Goal: Task Accomplishment & Management: Use online tool/utility

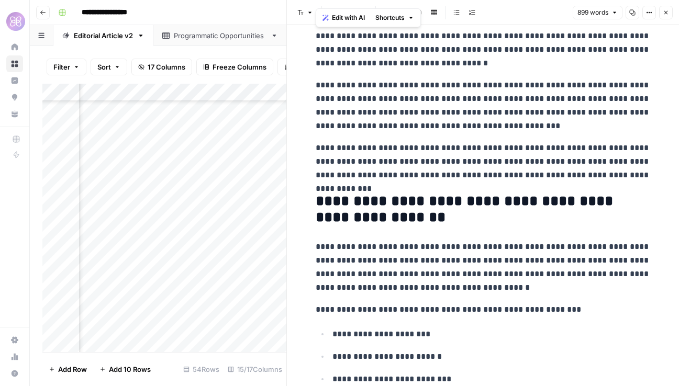
scroll to position [430, 0]
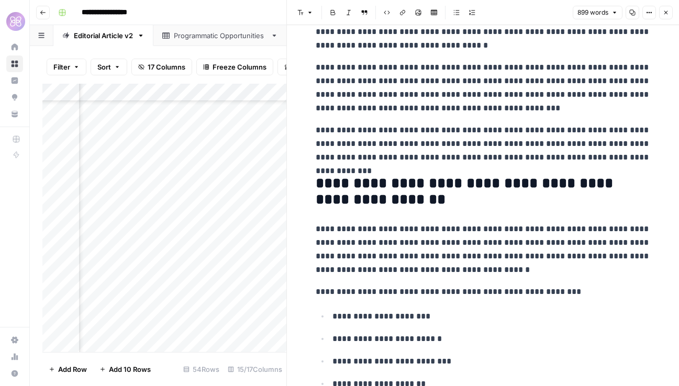
click at [662, 9] on button "Close" at bounding box center [666, 13] width 14 height 14
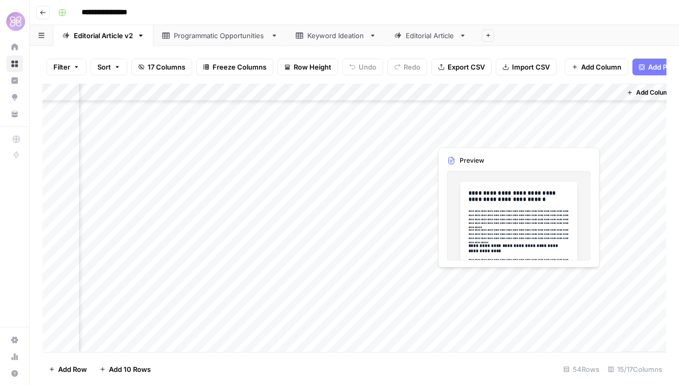
click at [483, 291] on div "Add Column" at bounding box center [354, 218] width 624 height 268
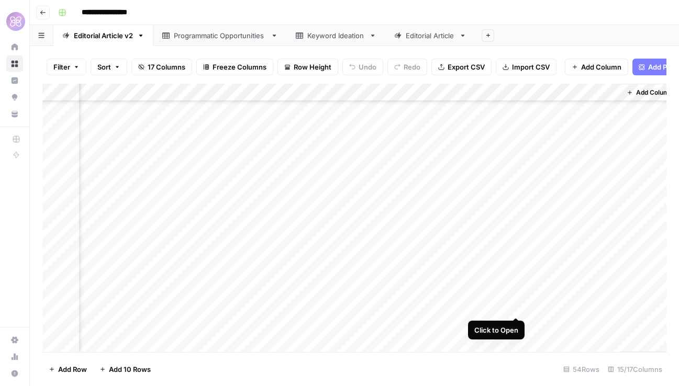
click at [515, 278] on div "Add Column" at bounding box center [354, 218] width 624 height 268
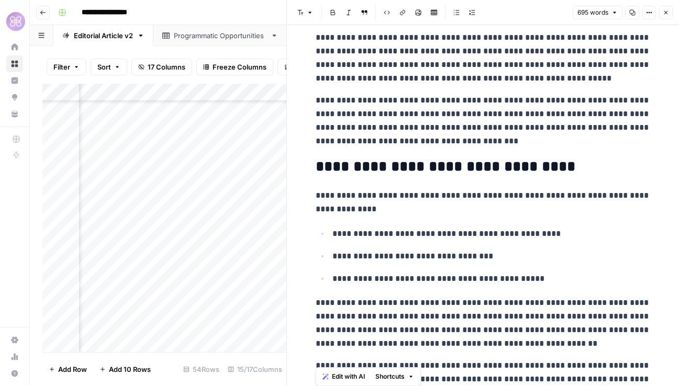
scroll to position [861, 0]
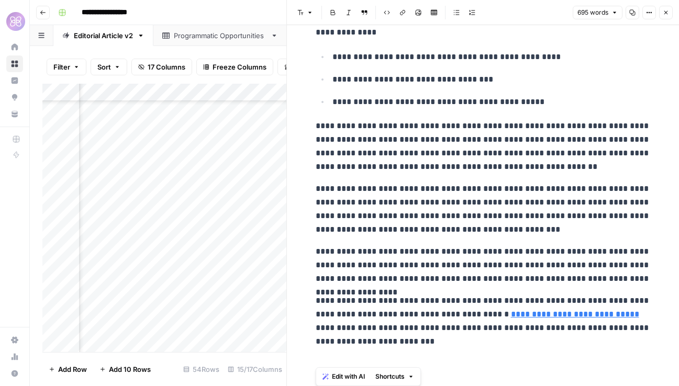
drag, startPoint x: 314, startPoint y: 117, endPoint x: 395, endPoint y: 434, distance: 327.1
click at [395, 386] on html "**********" at bounding box center [339, 193] width 679 height 386
copy div "**********"
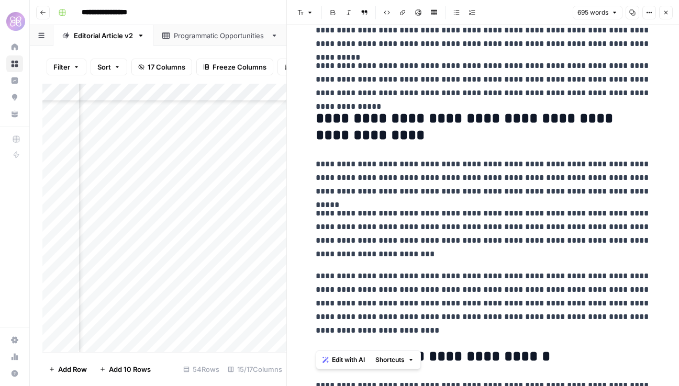
scroll to position [0, 0]
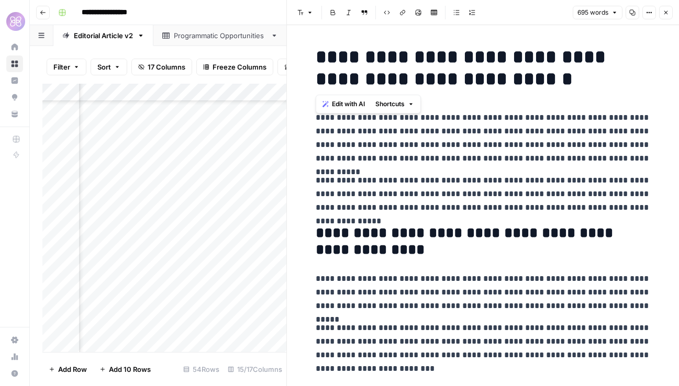
drag, startPoint x: 564, startPoint y: 79, endPoint x: 318, endPoint y: 53, distance: 247.2
click at [318, 53] on h1 "**********" at bounding box center [482, 68] width 335 height 44
copy h1 "**********"
click at [125, 330] on div "Add Column" at bounding box center [164, 218] width 244 height 268
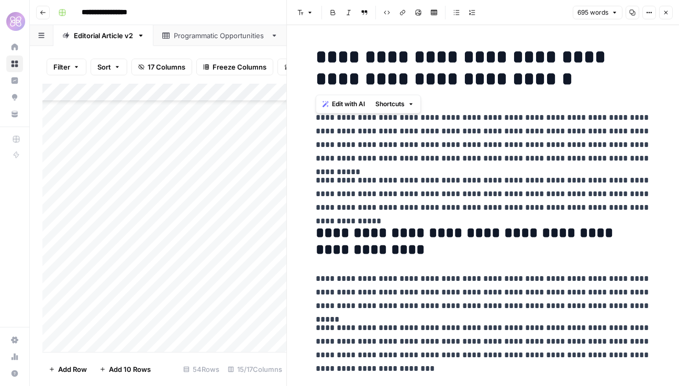
click at [664, 11] on icon "button" at bounding box center [666, 13] width 4 height 4
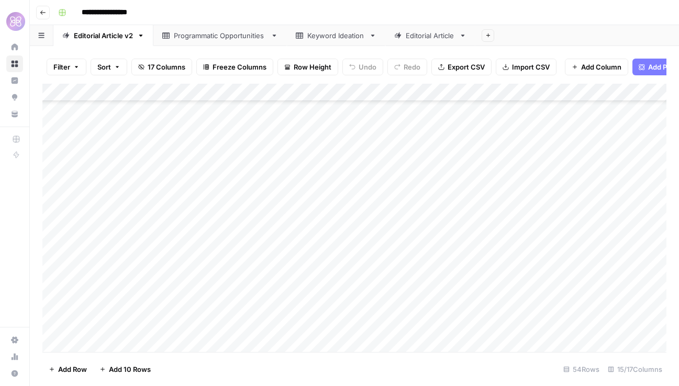
click at [130, 320] on div "Add Column" at bounding box center [354, 218] width 624 height 268
type textarea "**********"
click at [189, 263] on div "Add Column" at bounding box center [354, 218] width 624 height 268
click at [410, 301] on div "Add Column" at bounding box center [354, 218] width 624 height 268
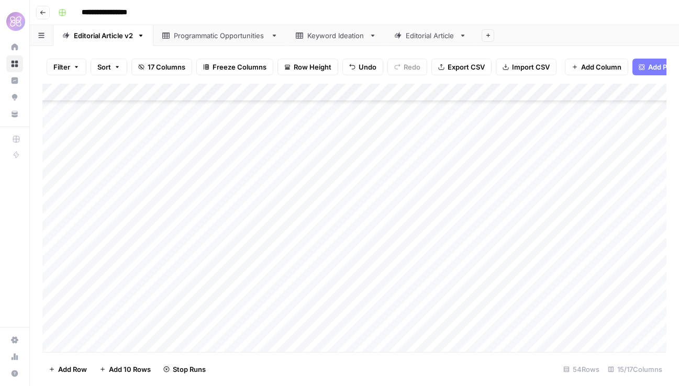
scroll to position [2252, 0]
click at [97, 340] on div "Add Column" at bounding box center [354, 218] width 624 height 268
type textarea "**********"
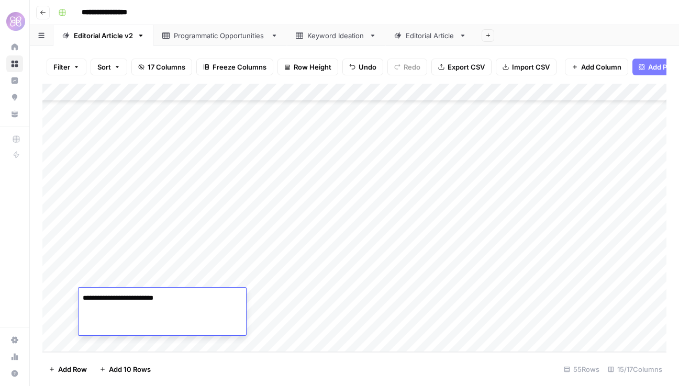
click at [230, 260] on div "Add Column" at bounding box center [354, 218] width 624 height 268
click at [165, 311] on div "Add Column" at bounding box center [354, 218] width 624 height 268
click at [412, 294] on div "Add Column" at bounding box center [354, 218] width 624 height 268
click at [116, 342] on div "Add Column" at bounding box center [354, 218] width 624 height 268
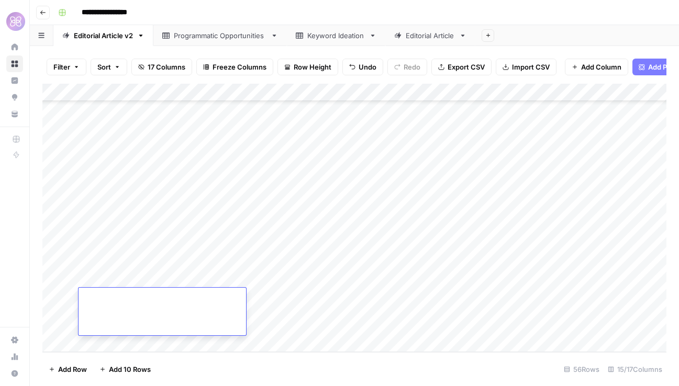
type textarea "**********"
click at [200, 246] on div "Add Column" at bounding box center [354, 218] width 624 height 268
click at [160, 291] on div "Add Column" at bounding box center [354, 218] width 624 height 268
click at [413, 297] on div "Add Column" at bounding box center [354, 218] width 624 height 268
click at [104, 343] on div "Add Column" at bounding box center [354, 218] width 624 height 268
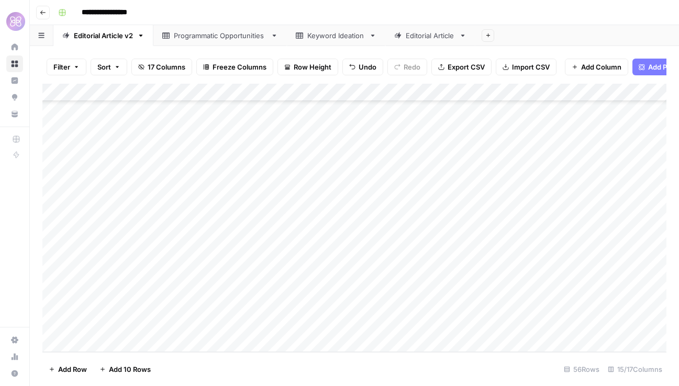
scroll to position [2391, 0]
type textarea "**********"
click at [284, 316] on div "Add Column" at bounding box center [354, 218] width 624 height 268
click at [468, 299] on div "Add Column" at bounding box center [354, 218] width 624 height 268
click at [112, 339] on div "Add Column" at bounding box center [354, 218] width 624 height 268
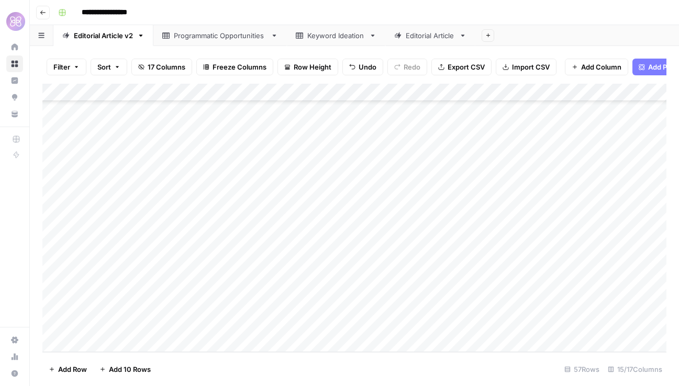
scroll to position [2437, 0]
type textarea "**********"
click at [235, 344] on div "Add Column" at bounding box center [354, 218] width 624 height 268
click at [151, 264] on div "Add Column" at bounding box center [354, 218] width 624 height 268
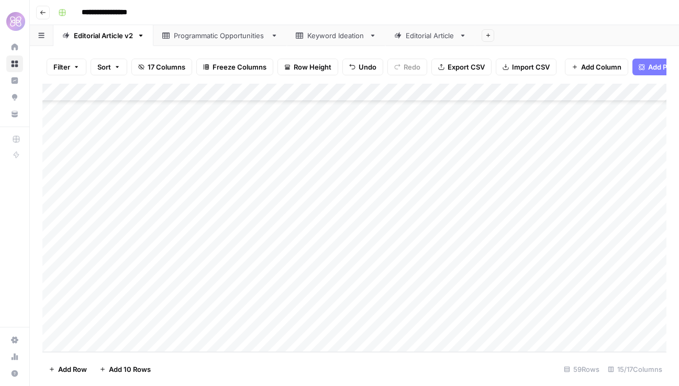
click at [467, 252] on div "Add Column" at bounding box center [354, 218] width 624 height 268
click at [128, 310] on div "Add Column" at bounding box center [354, 218] width 624 height 268
click at [126, 306] on div "Add Column" at bounding box center [354, 218] width 624 height 268
click at [126, 306] on div at bounding box center [161, 312] width 167 height 48
click at [142, 294] on textarea at bounding box center [161, 298] width 167 height 15
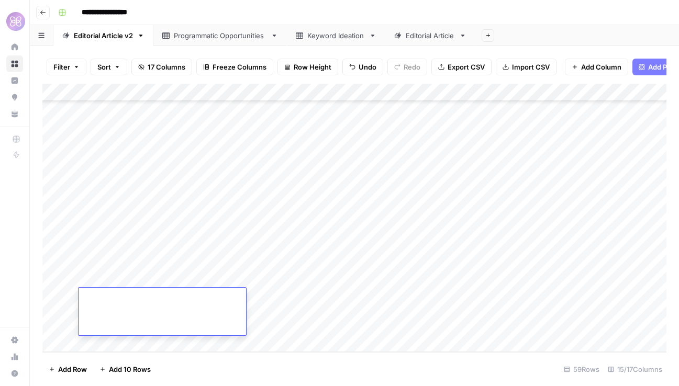
paste textarea "**********"
type textarea "**********"
click at [218, 256] on div "Add Column" at bounding box center [354, 218] width 624 height 268
click at [155, 318] on div "Add Column" at bounding box center [354, 218] width 624 height 268
click at [469, 298] on div "Add Column" at bounding box center [354, 218] width 624 height 268
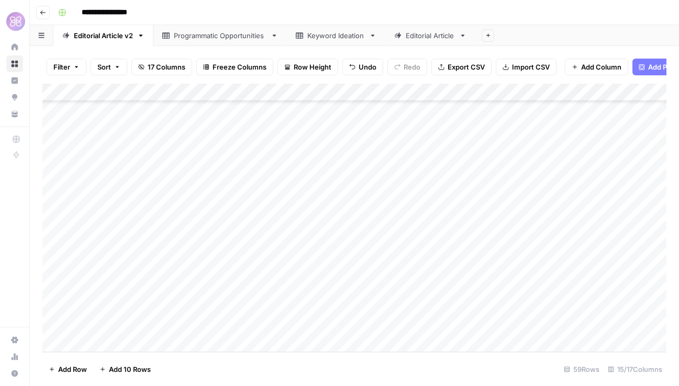
click at [114, 341] on div "Add Column" at bounding box center [354, 218] width 624 height 268
type textarea "**********"
click at [187, 263] on div "Add Column" at bounding box center [354, 218] width 624 height 268
click at [155, 317] on div "Add Column" at bounding box center [354, 218] width 624 height 268
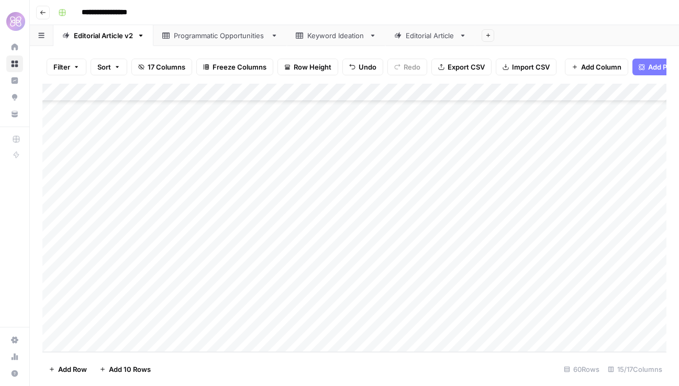
click at [470, 298] on div "Add Column" at bounding box center [354, 218] width 624 height 268
click at [308, 247] on div "Add Column" at bounding box center [354, 218] width 624 height 268
click at [144, 260] on div "Add Column" at bounding box center [354, 218] width 624 height 268
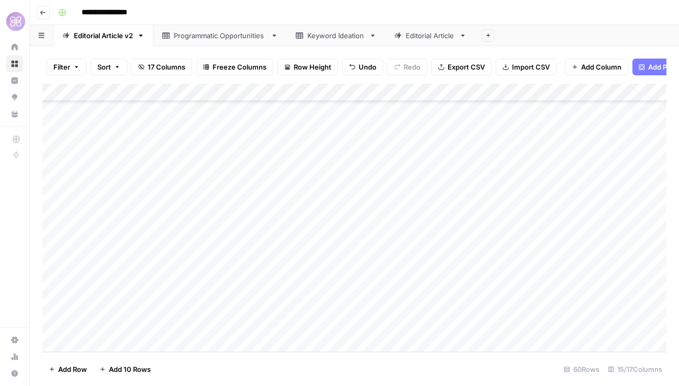
click at [123, 315] on div "Add Column" at bounding box center [354, 218] width 624 height 268
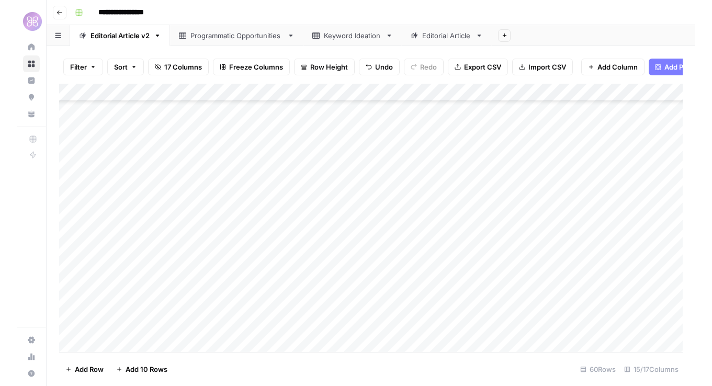
scroll to position [2118, 0]
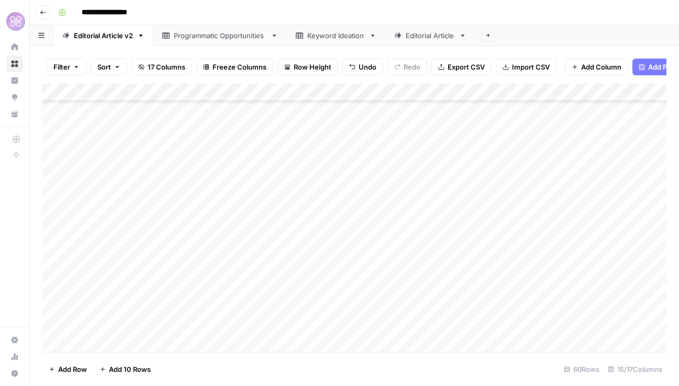
click at [678, 131] on div "Filter Sort 17 Columns Freeze Columns Row Height Undo Redo Export CSV Import CS…" at bounding box center [354, 216] width 649 height 340
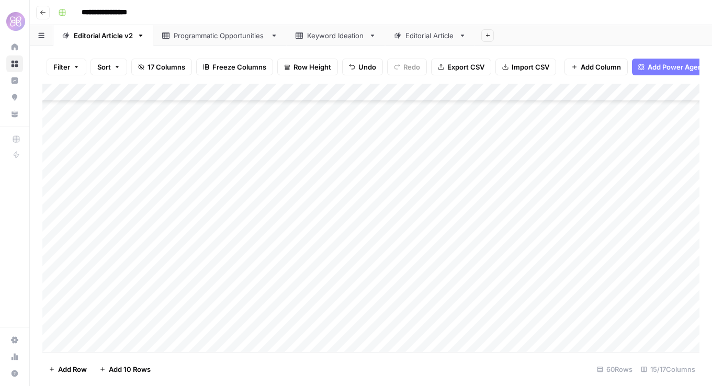
scroll to position [2529, 0]
click at [105, 341] on div "Add Column" at bounding box center [370, 218] width 657 height 268
click at [242, 262] on div "Add Column" at bounding box center [370, 218] width 657 height 268
click at [169, 301] on div "Add Column" at bounding box center [370, 218] width 657 height 268
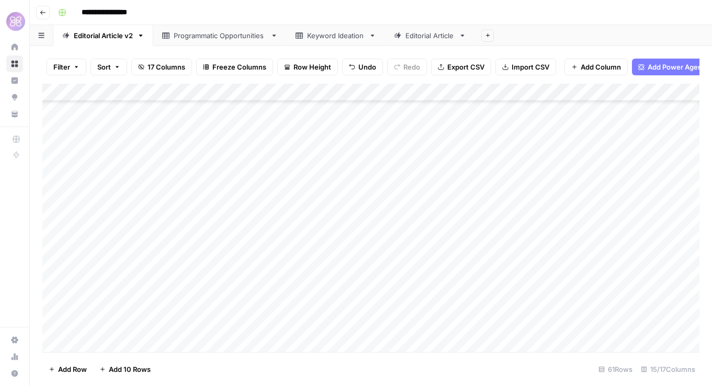
scroll to position [2256, 0]
click at [529, 292] on div "Add Column" at bounding box center [370, 218] width 657 height 268
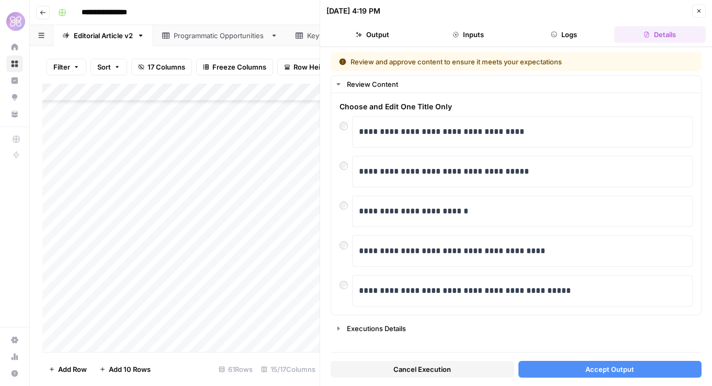
click at [588, 370] on span "Accept Output" at bounding box center [609, 369] width 49 height 10
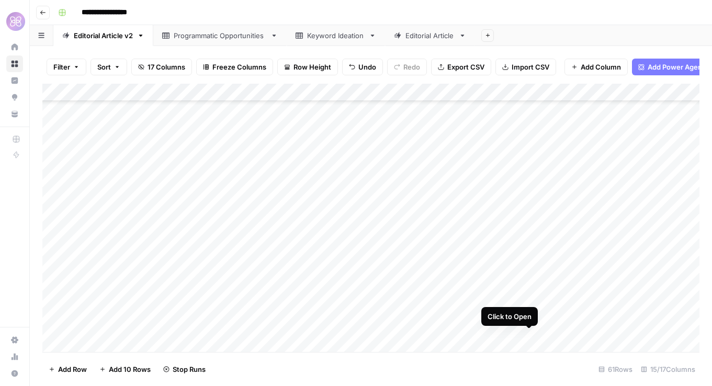
click at [531, 341] on div "Add Column" at bounding box center [370, 218] width 657 height 268
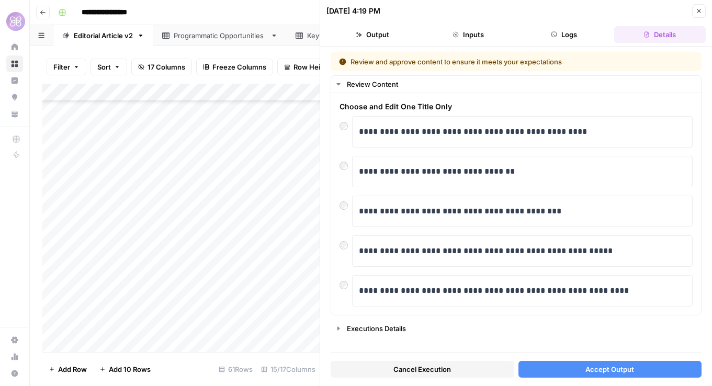
click at [559, 366] on button "Accept Output" at bounding box center [610, 369] width 184 height 17
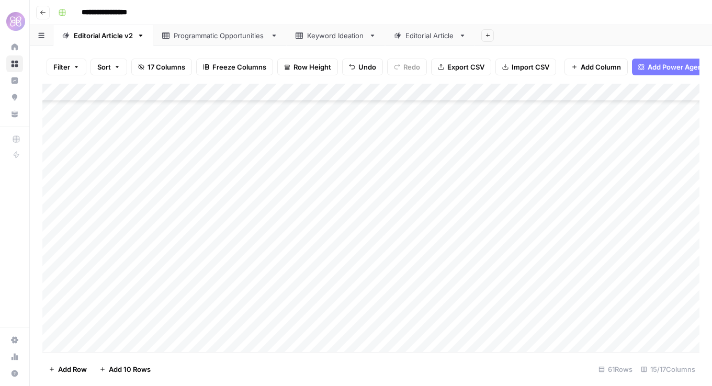
scroll to position [2376, 0]
click at [497, 277] on div "Add Column" at bounding box center [370, 218] width 657 height 268
click at [530, 266] on div "Add Column" at bounding box center [370, 218] width 657 height 268
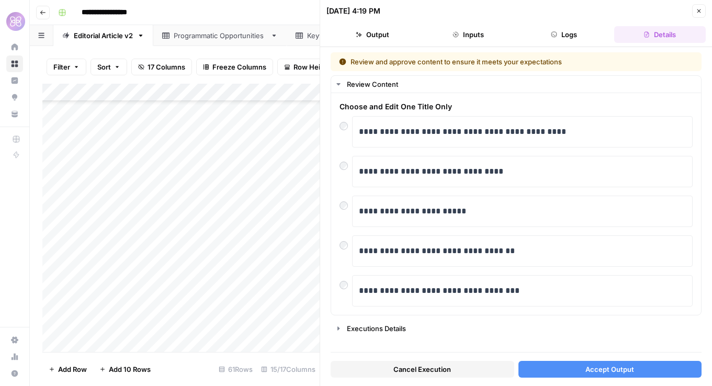
click at [608, 374] on span "Accept Output" at bounding box center [609, 369] width 49 height 10
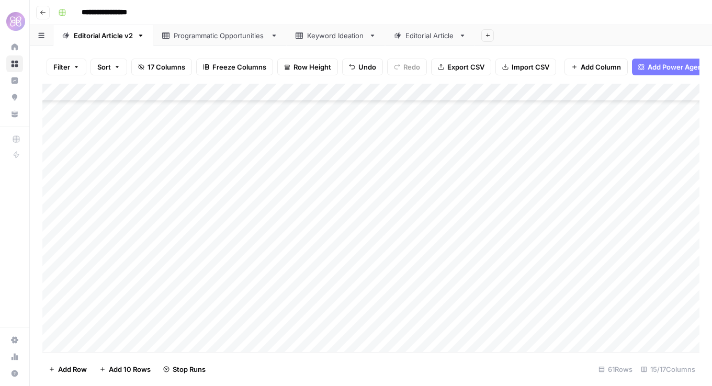
click at [529, 312] on div "Add Column" at bounding box center [370, 218] width 657 height 268
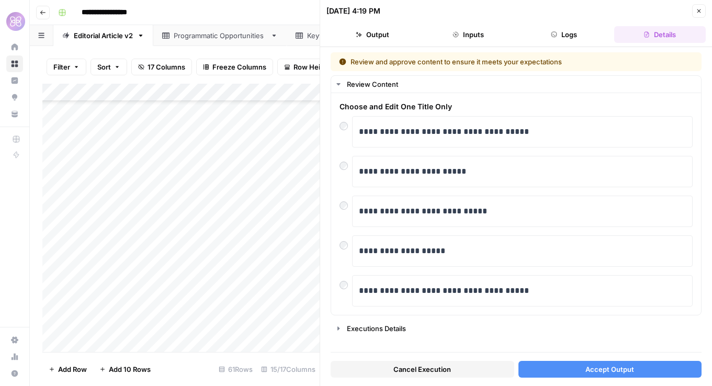
click at [559, 367] on button "Accept Output" at bounding box center [610, 369] width 184 height 17
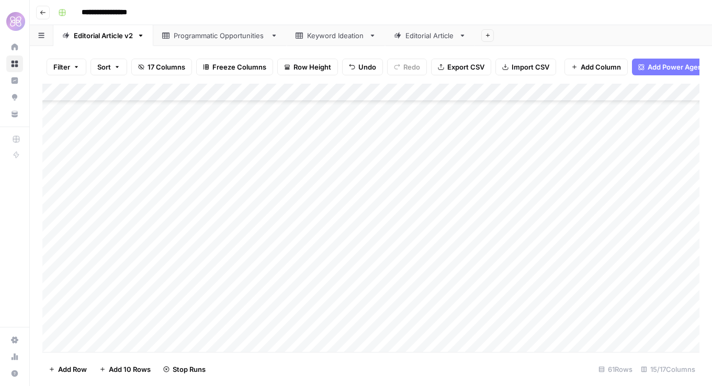
scroll to position [2575, 0]
click at [529, 160] on div "Add Column" at bounding box center [370, 218] width 657 height 268
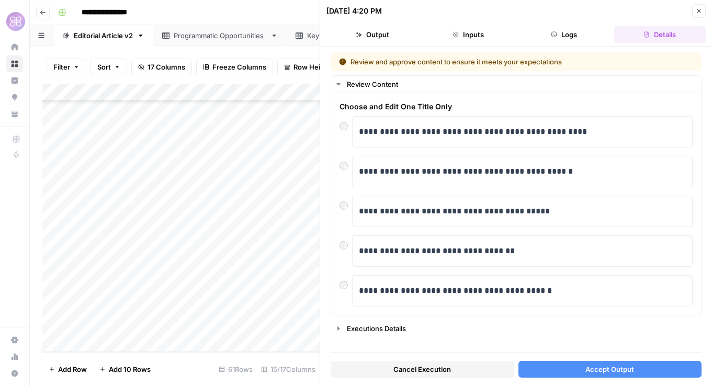
click at [621, 374] on span "Accept Output" at bounding box center [609, 369] width 49 height 10
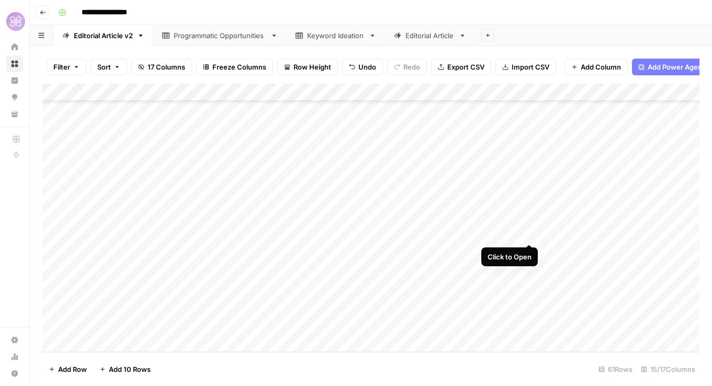
click at [531, 205] on div "Add Column" at bounding box center [370, 218] width 657 height 268
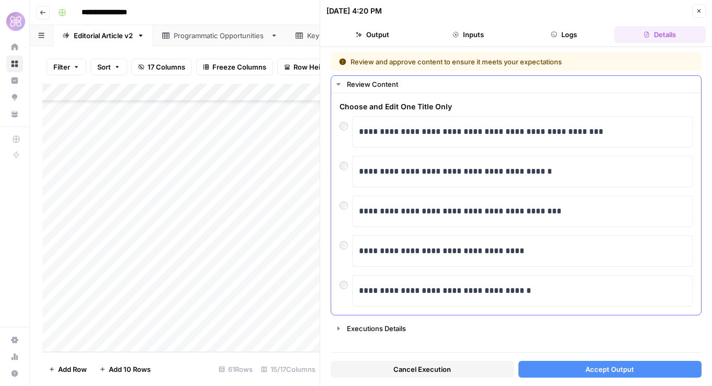
click at [338, 162] on div "**********" at bounding box center [516, 204] width 370 height 222
click at [570, 369] on button "Accept Output" at bounding box center [610, 369] width 184 height 17
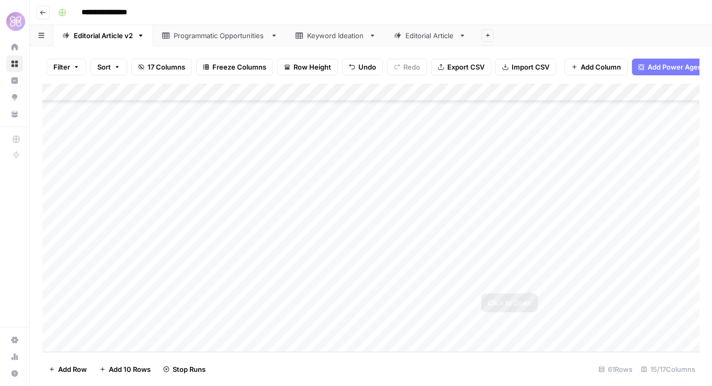
click at [529, 249] on div "Add Column" at bounding box center [370, 218] width 657 height 268
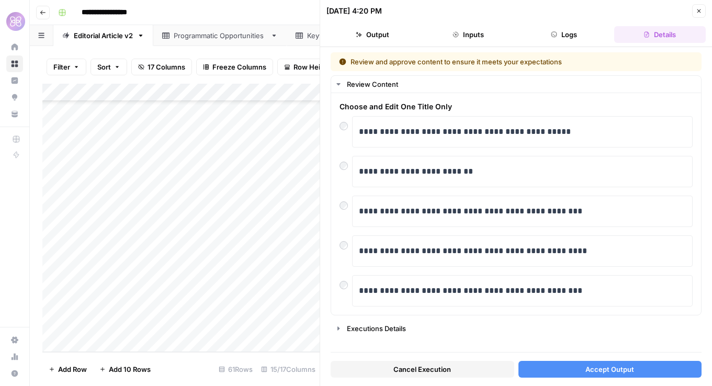
click at [551, 373] on button "Accept Output" at bounding box center [610, 369] width 184 height 17
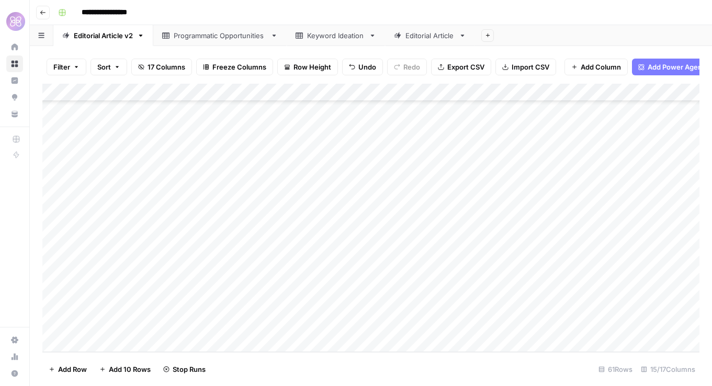
click at [513, 316] on div "Add Column" at bounding box center [370, 218] width 657 height 268
click at [567, 274] on div "Add Column" at bounding box center [370, 218] width 657 height 268
click at [450, 240] on div "Add Column" at bounding box center [370, 218] width 657 height 268
click at [455, 290] on div "Add Column" at bounding box center [370, 218] width 657 height 268
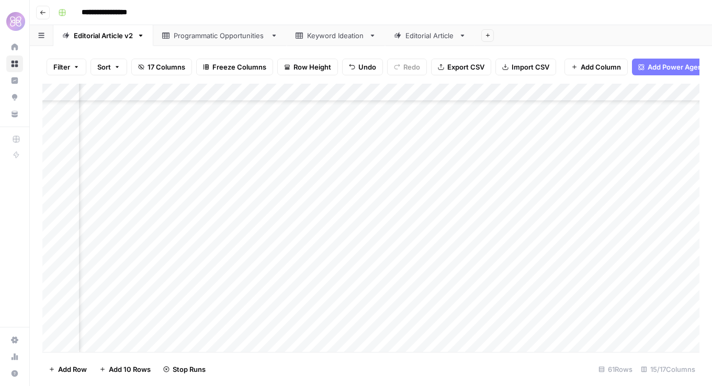
scroll to position [2406, 321]
click at [454, 236] on div "Add Column" at bounding box center [370, 218] width 657 height 268
click at [450, 199] on div "Add Column" at bounding box center [370, 218] width 657 height 268
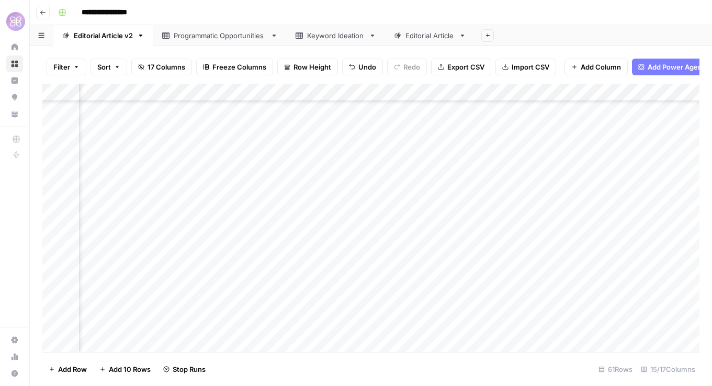
click at [452, 179] on div "Add Column" at bounding box center [370, 218] width 657 height 268
click at [452, 224] on div "Add Column" at bounding box center [370, 218] width 657 height 268
click at [453, 269] on div "Add Column" at bounding box center [370, 218] width 657 height 268
click at [442, 171] on div "Add Column" at bounding box center [370, 218] width 657 height 268
